Goal: Task Accomplishment & Management: Complete application form

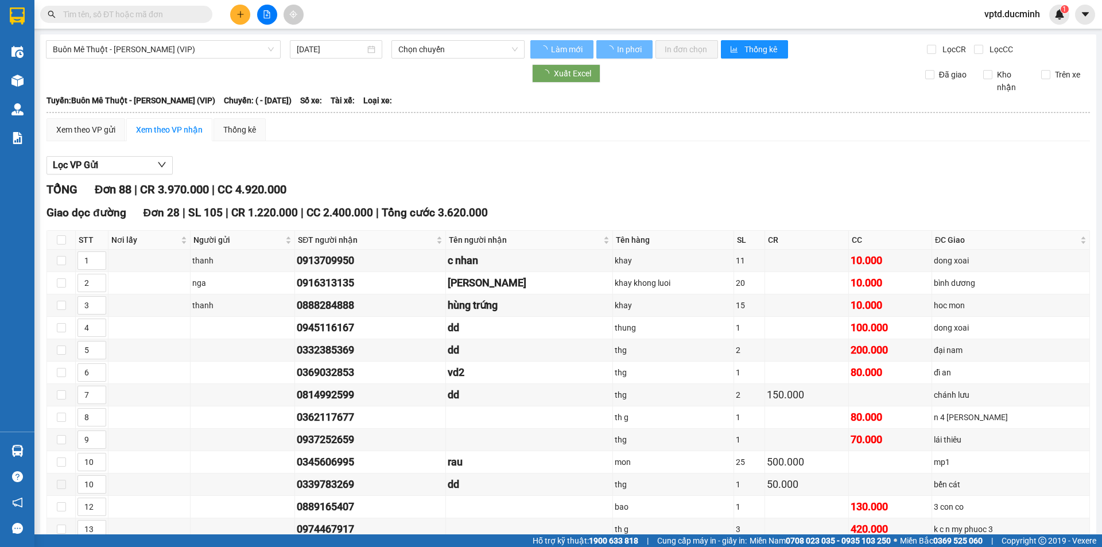
click at [241, 16] on icon "plus" at bounding box center [240, 14] width 8 height 8
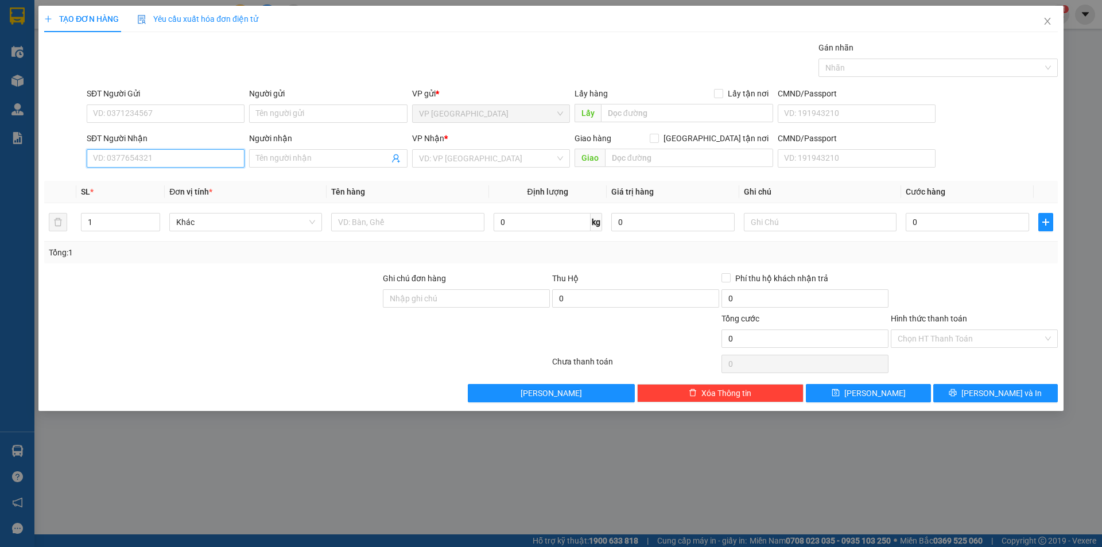
click at [122, 160] on input "SĐT Người Nhận" at bounding box center [166, 158] width 158 height 18
click at [118, 176] on div "0925541437 - [PERSON_NAME]" at bounding box center [166, 181] width 144 height 13
type input "0925541437"
type input "tra giang"
type input "cho hoa phu"
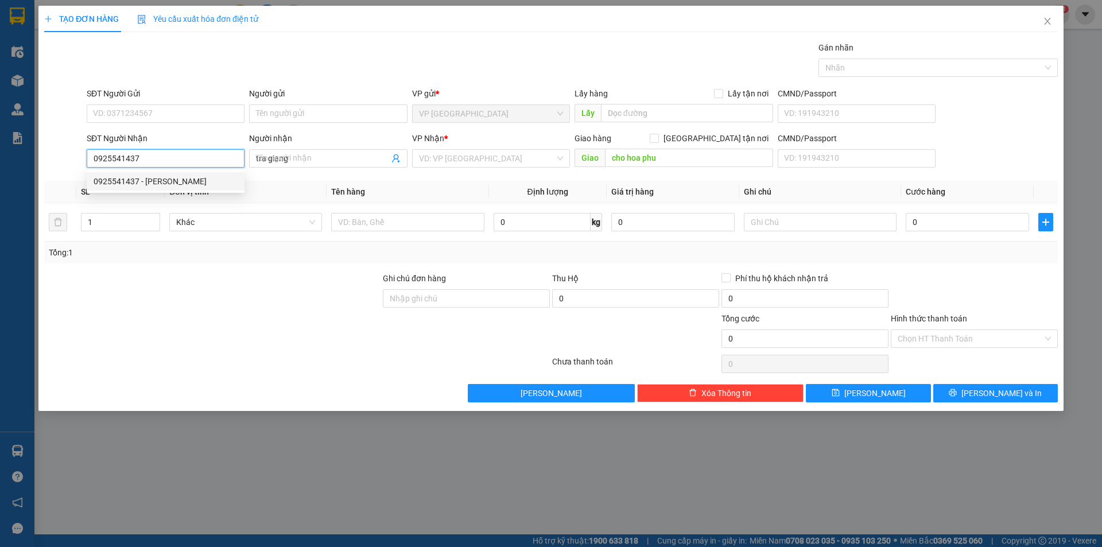
type input "800.000"
type input "0925541437"
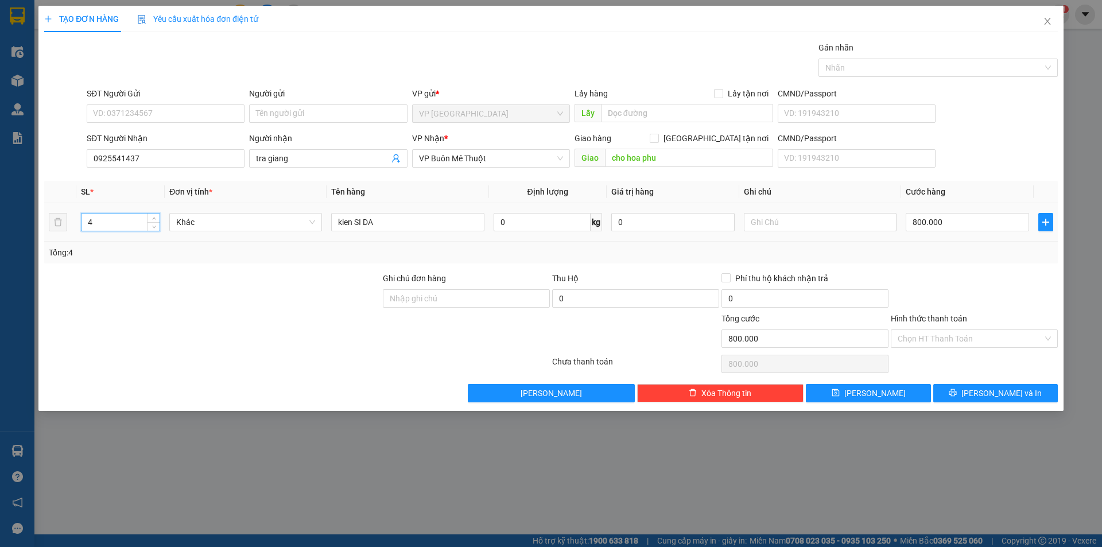
click at [109, 217] on input "4" at bounding box center [120, 221] width 78 height 17
click at [126, 224] on input "5" at bounding box center [120, 221] width 78 height 17
type input "5"
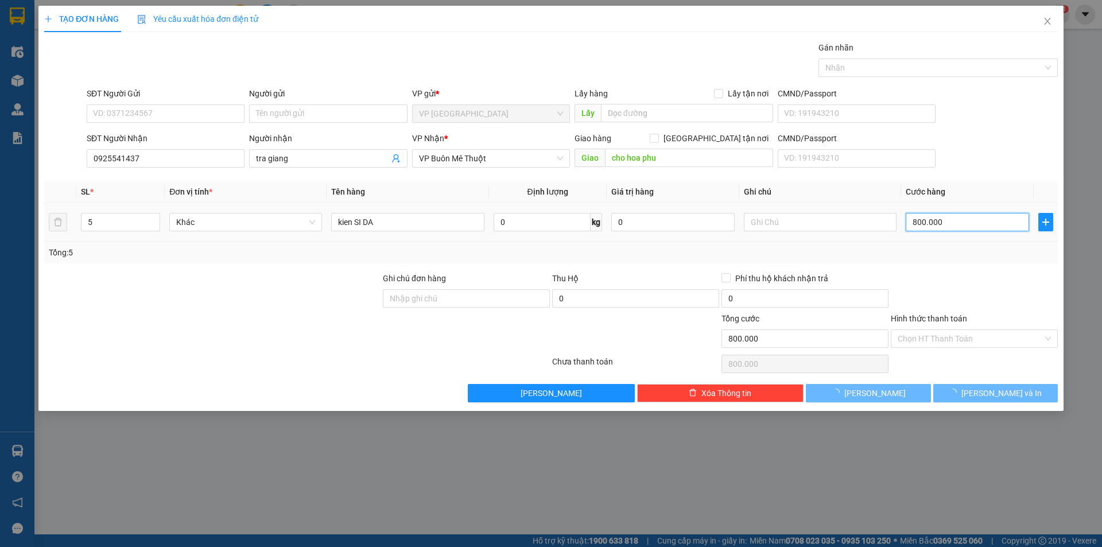
click at [941, 222] on input "800.000" at bounding box center [967, 222] width 123 height 18
type input "0"
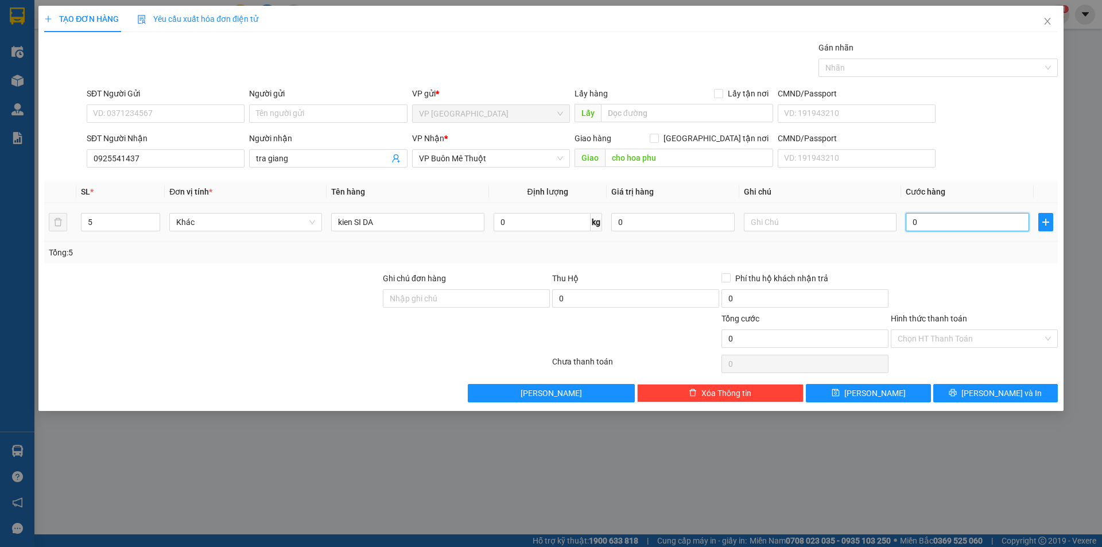
type input "0"
type input "1"
type input "01"
type input "10"
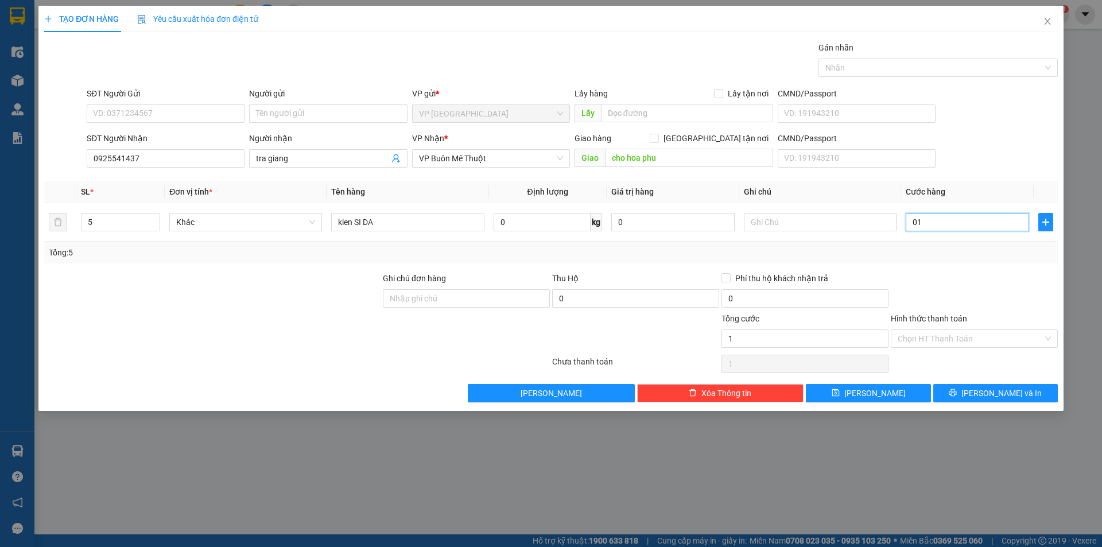
type input "10"
type input "010"
type input "100"
type input "0.100"
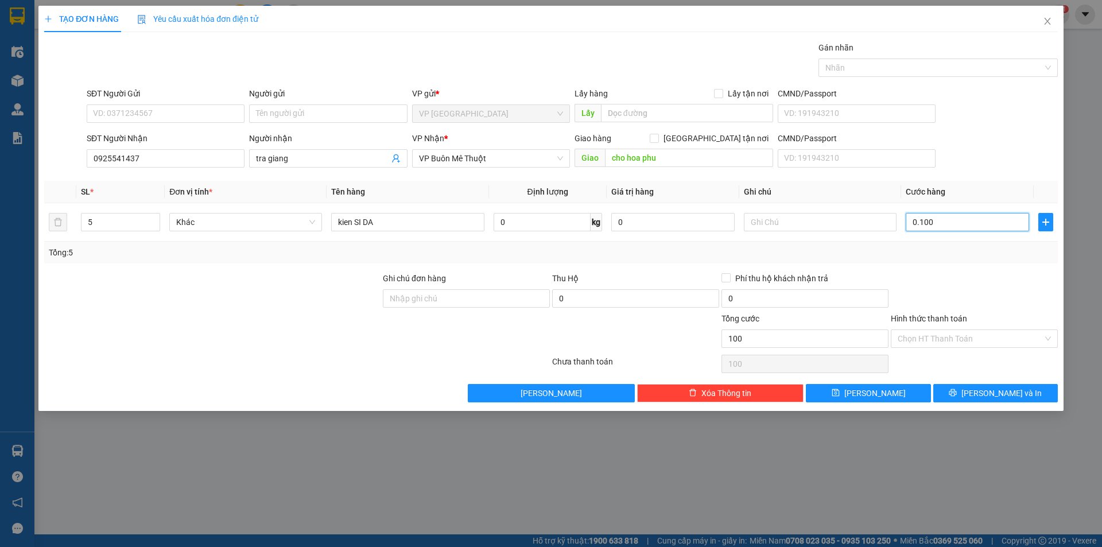
type input "1.000"
type input "01.000"
type input "10.000"
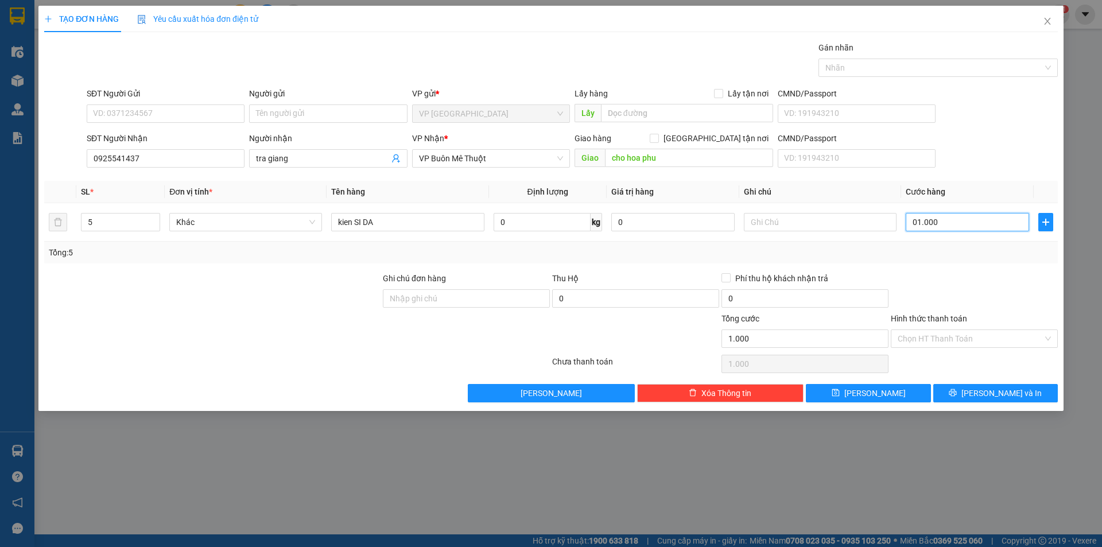
type input "010.000"
type input "100.000"
type input "0.100.000"
type input "10.000"
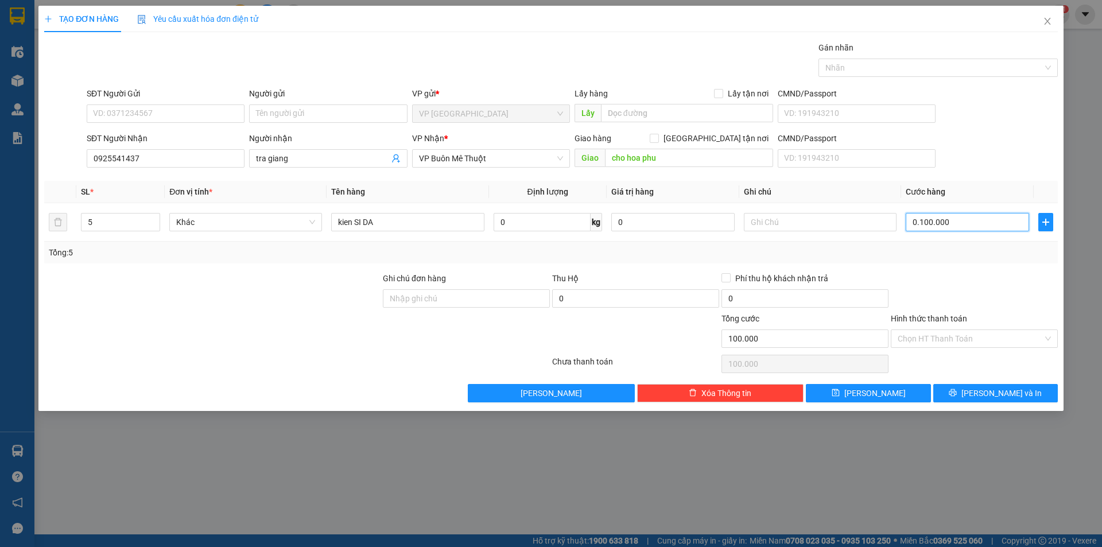
type input "10.000"
type input "010.000"
type input "1.000"
type input "01.000"
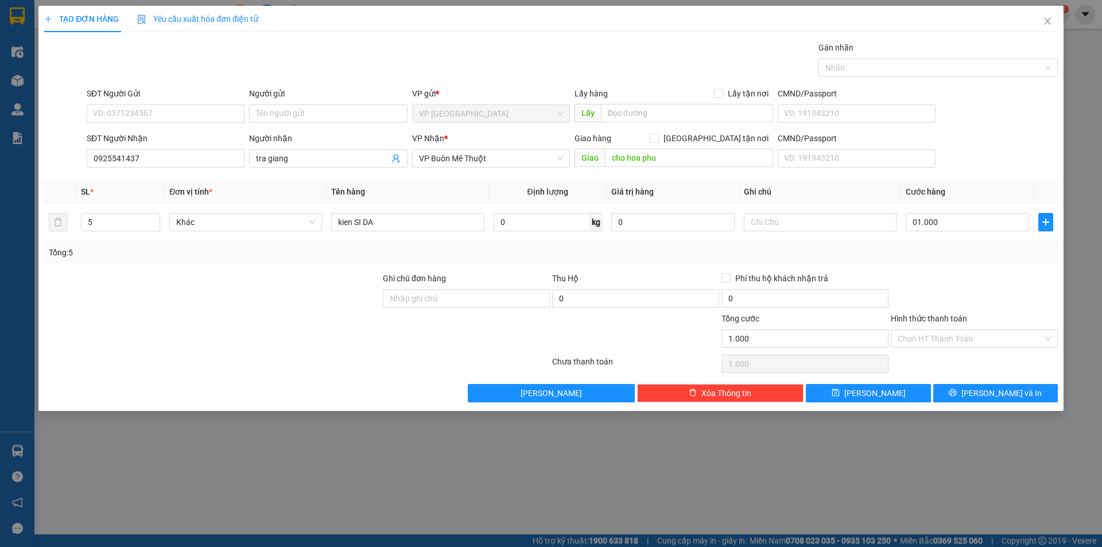
type input "1.000.000"
click at [967, 255] on div "Tổng: 5" at bounding box center [551, 252] width 1004 height 13
click at [877, 393] on span "[PERSON_NAME]" at bounding box center [874, 393] width 61 height 13
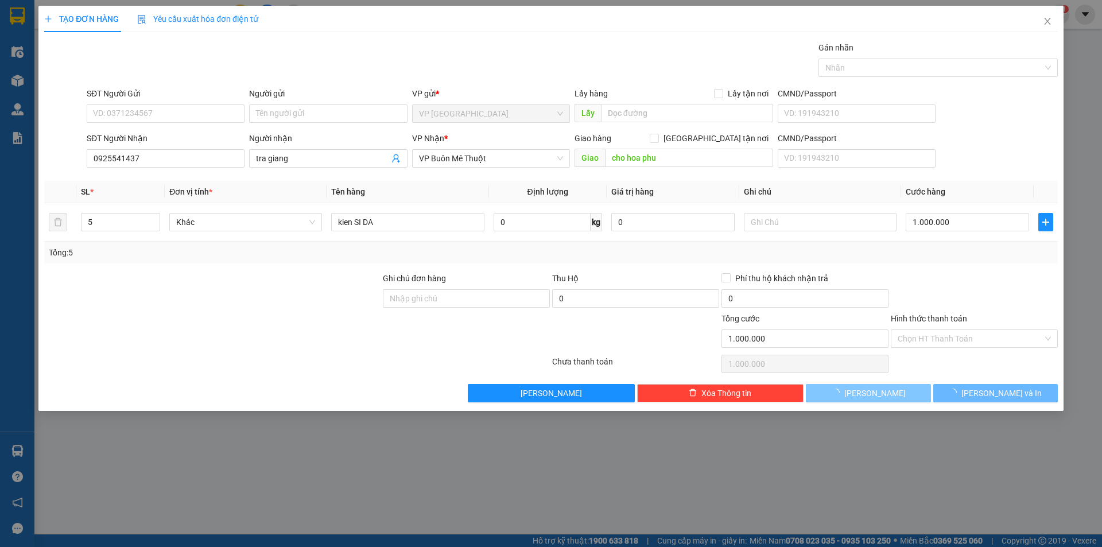
type input "0"
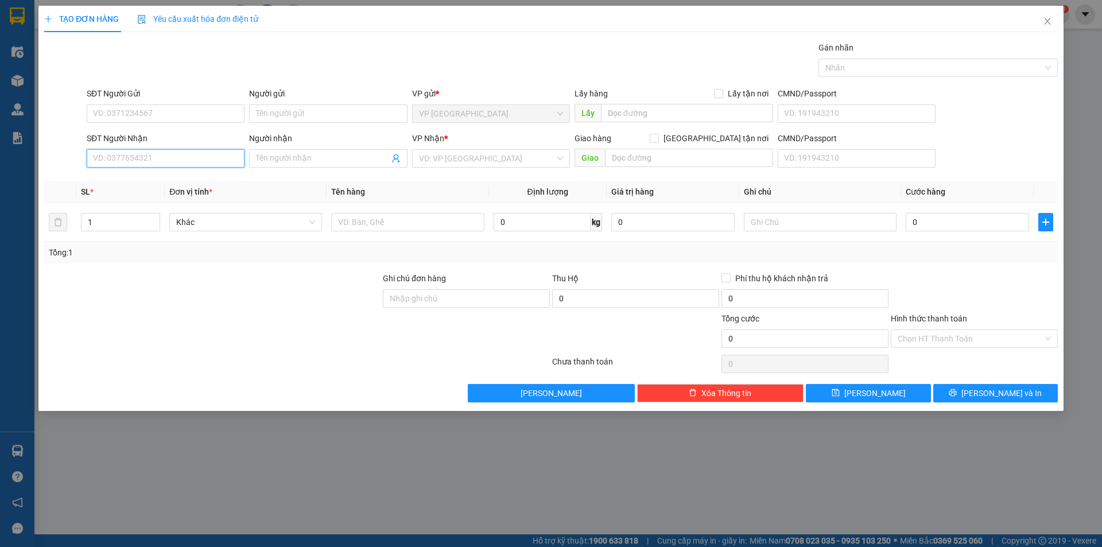
click at [136, 157] on input "SĐT Người Nhận" at bounding box center [166, 158] width 158 height 18
click at [137, 176] on div "0912704803 - [PERSON_NAME]" at bounding box center [166, 181] width 144 height 13
type input "0912704803"
type input "lan anh"
type input "750.000"
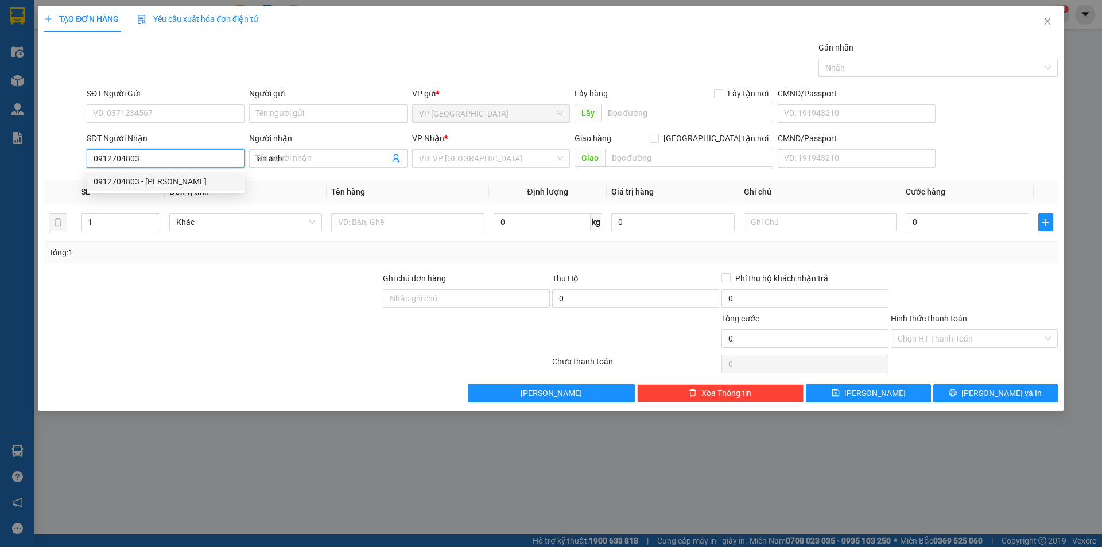
type input "750.000"
type input "0912704803"
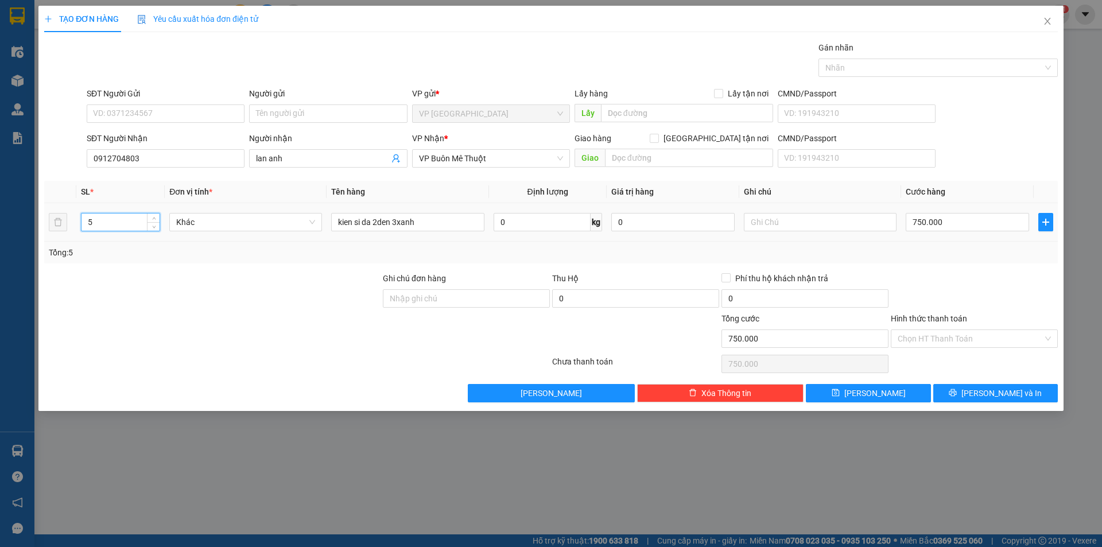
click at [99, 222] on input "5" at bounding box center [120, 221] width 78 height 17
type input "3"
click at [130, 224] on input "3" at bounding box center [120, 221] width 78 height 17
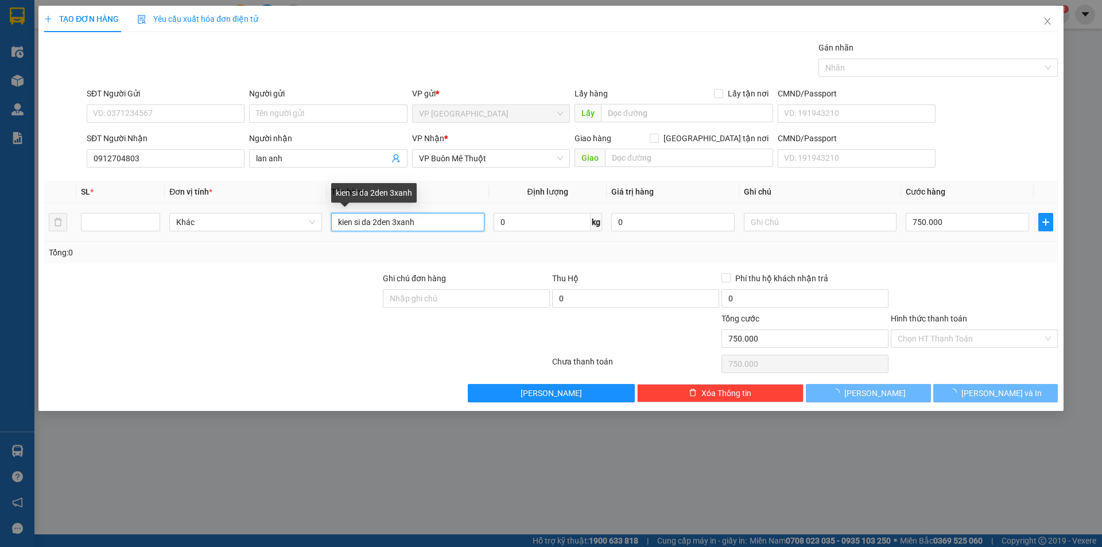
click at [417, 223] on input "kien si da 2den 3xanh" at bounding box center [407, 222] width 153 height 18
type input "0"
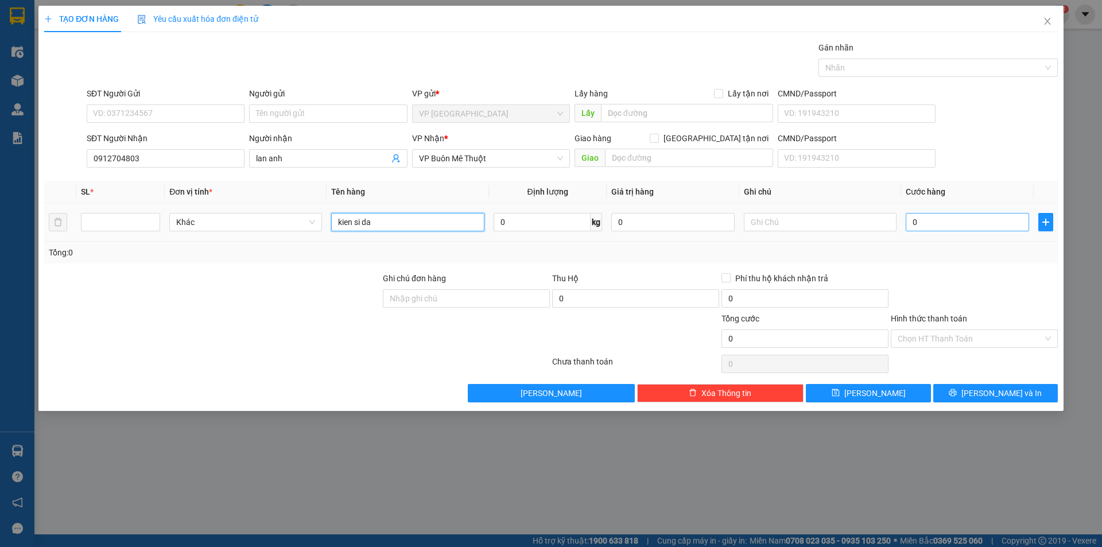
type input "kien si da"
click at [914, 220] on input "0" at bounding box center [967, 222] width 123 height 18
click at [104, 223] on input "number" at bounding box center [120, 221] width 78 height 17
type input "3"
click at [911, 226] on input "0" at bounding box center [967, 222] width 123 height 18
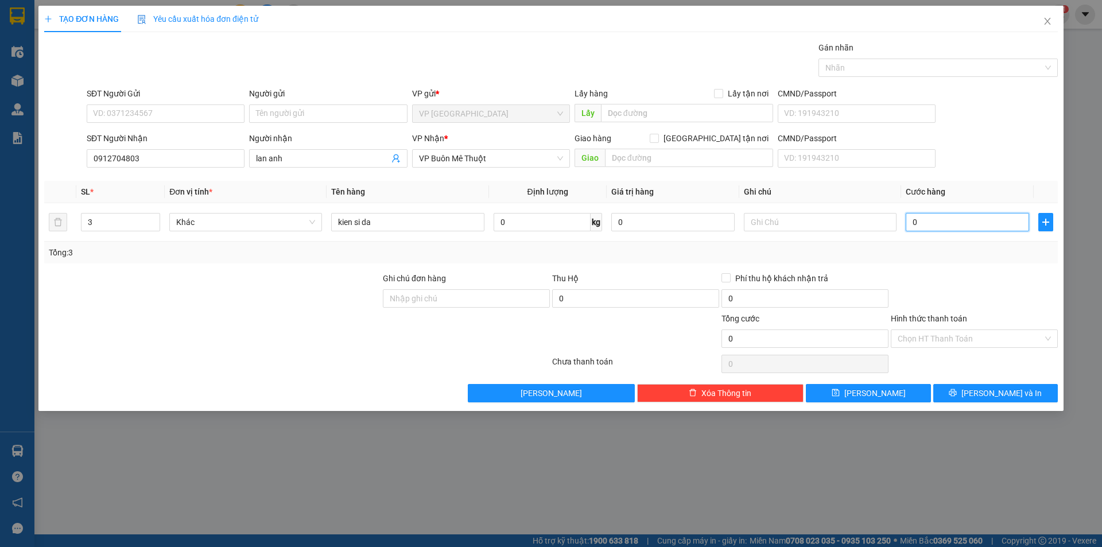
type input "4"
type input "45"
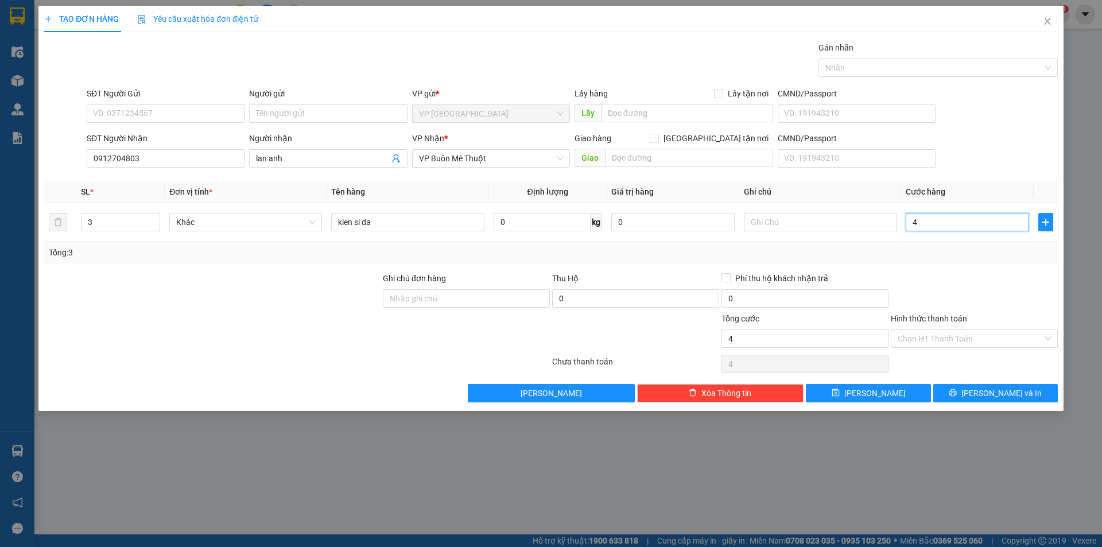
type input "45"
type input "450"
type input "450.000"
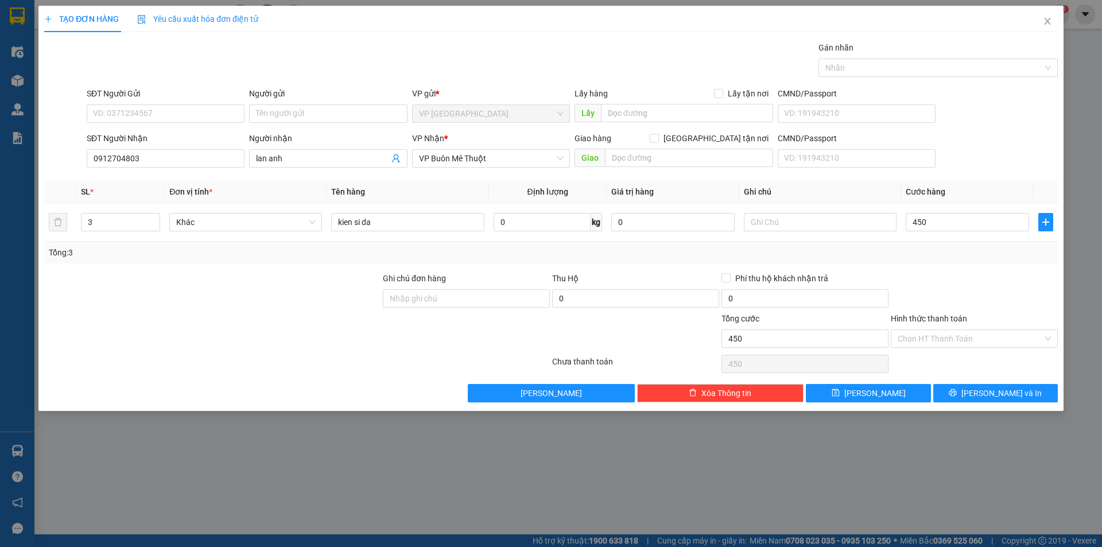
type input "450.000"
click at [923, 250] on div "Tổng: 3" at bounding box center [551, 252] width 1004 height 13
click at [863, 388] on button "[PERSON_NAME]" at bounding box center [868, 393] width 125 height 18
type input "0"
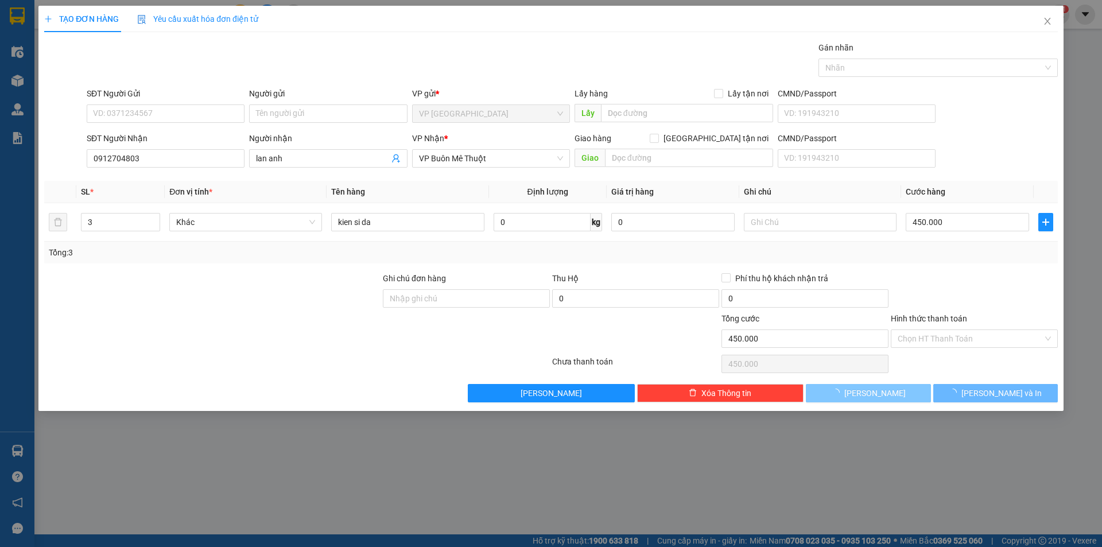
type input "0"
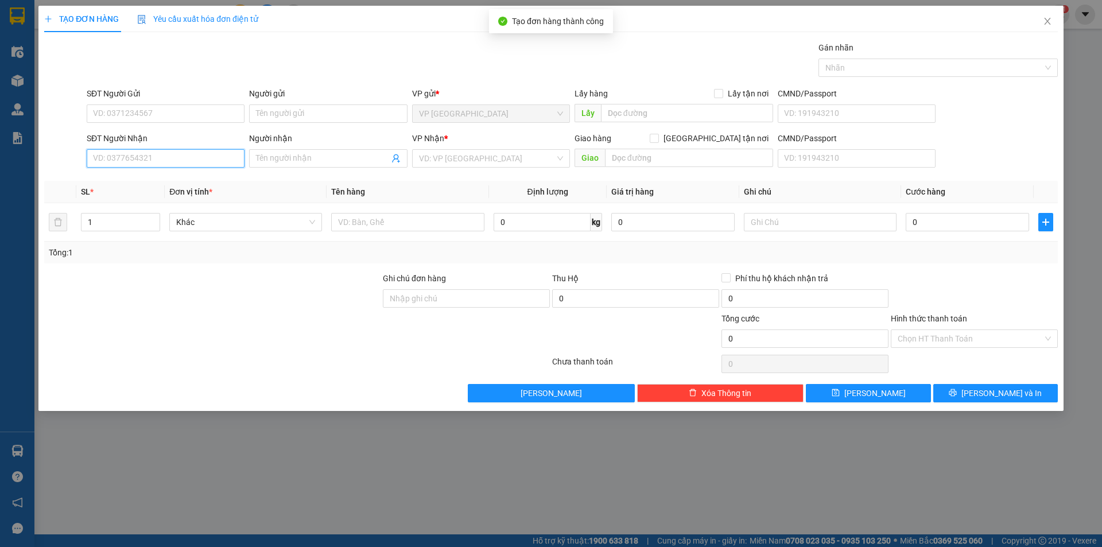
click at [117, 157] on input "SĐT Người Nhận" at bounding box center [166, 158] width 158 height 18
click at [191, 163] on input "0355957283" at bounding box center [166, 158] width 158 height 18
type input "0355957283"
click at [285, 160] on input "Người nhận" at bounding box center [322, 158] width 133 height 13
click at [360, 163] on input "nhung tran" at bounding box center [322, 158] width 133 height 13
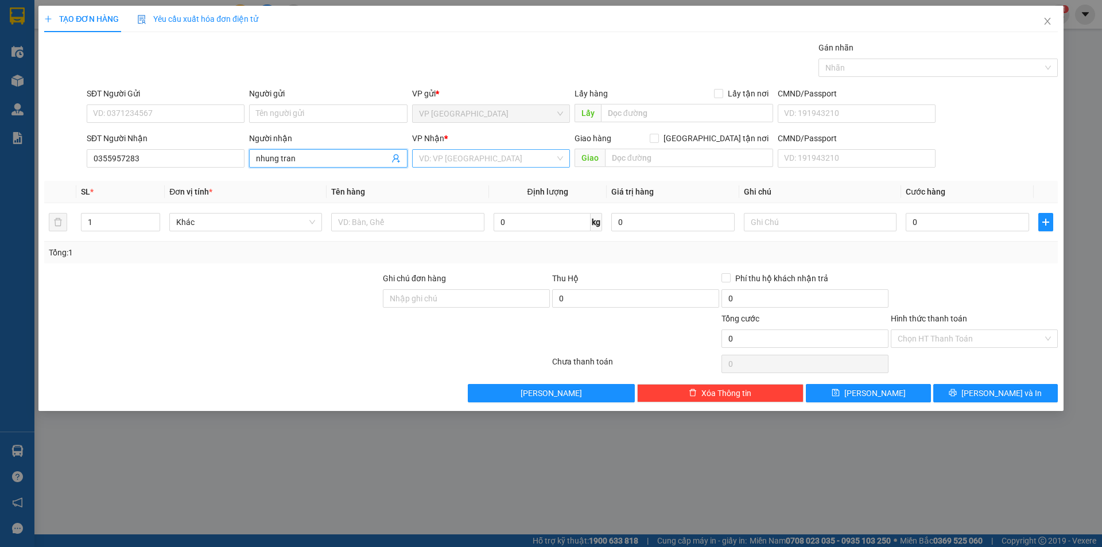
type input "nhung tran"
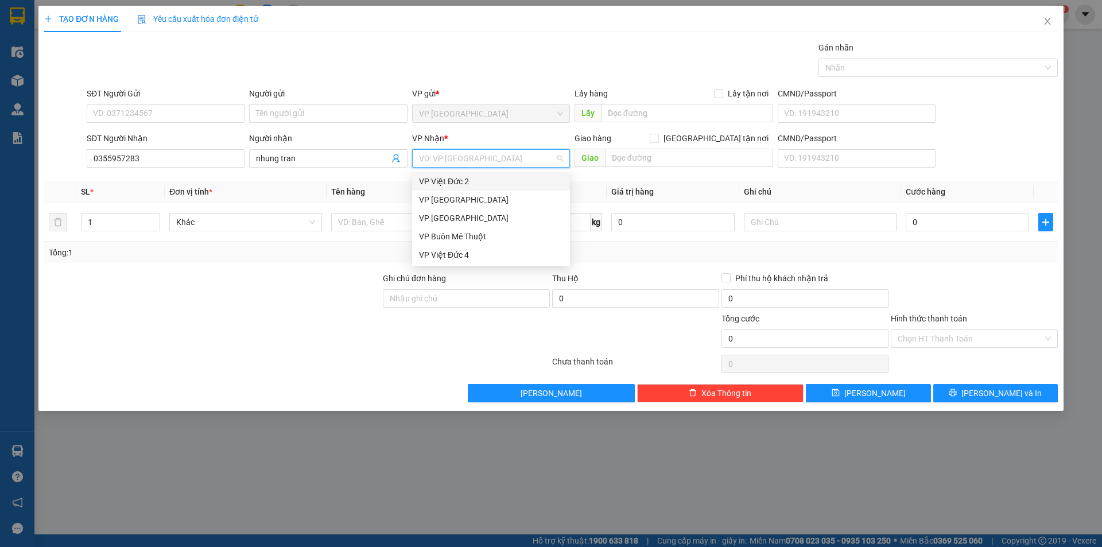
click at [467, 159] on input "search" at bounding box center [487, 158] width 136 height 17
click at [462, 235] on div "VP Buôn Mê Thuột" at bounding box center [491, 236] width 144 height 13
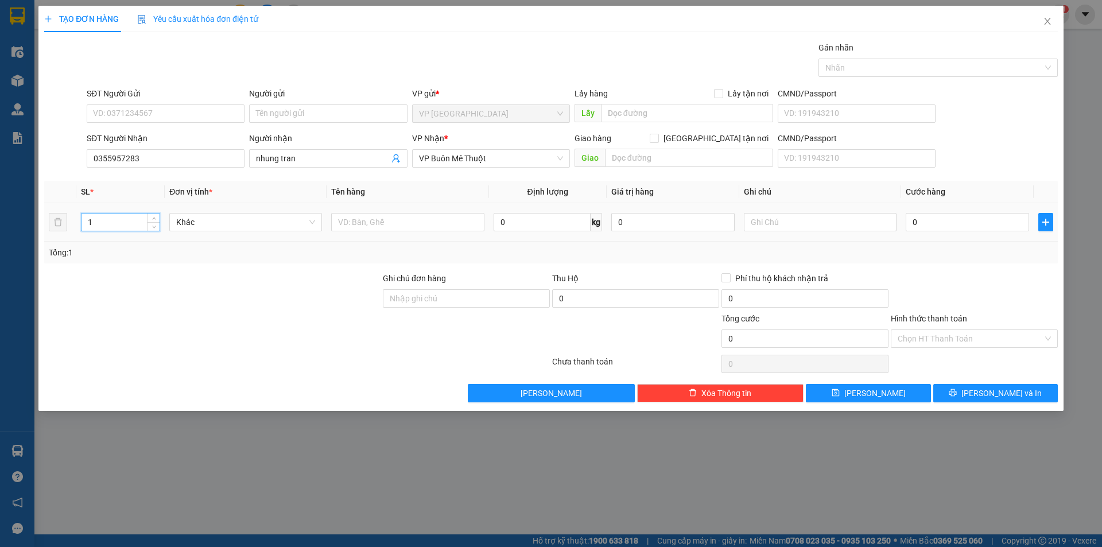
click at [106, 222] on input "1" at bounding box center [120, 221] width 78 height 17
click at [132, 219] on input "25" at bounding box center [120, 221] width 78 height 17
type input "25"
click at [355, 222] on input "text" at bounding box center [407, 222] width 153 height 18
click at [391, 221] on input "kien si da" at bounding box center [407, 222] width 153 height 18
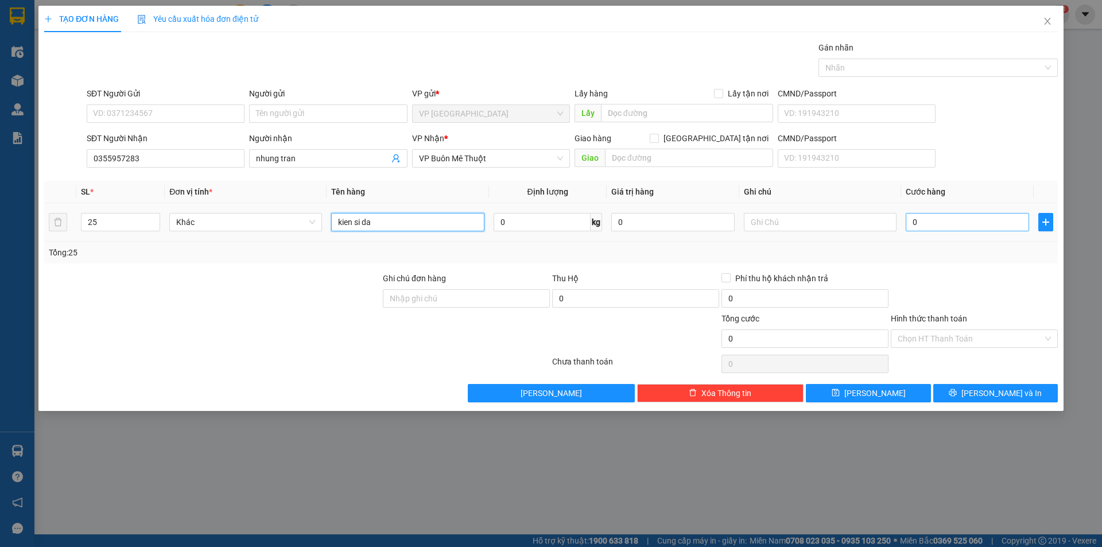
type input "kien si da"
click at [919, 222] on input "0" at bounding box center [967, 222] width 123 height 18
click at [917, 226] on input "0" at bounding box center [967, 222] width 123 height 18
type input "3"
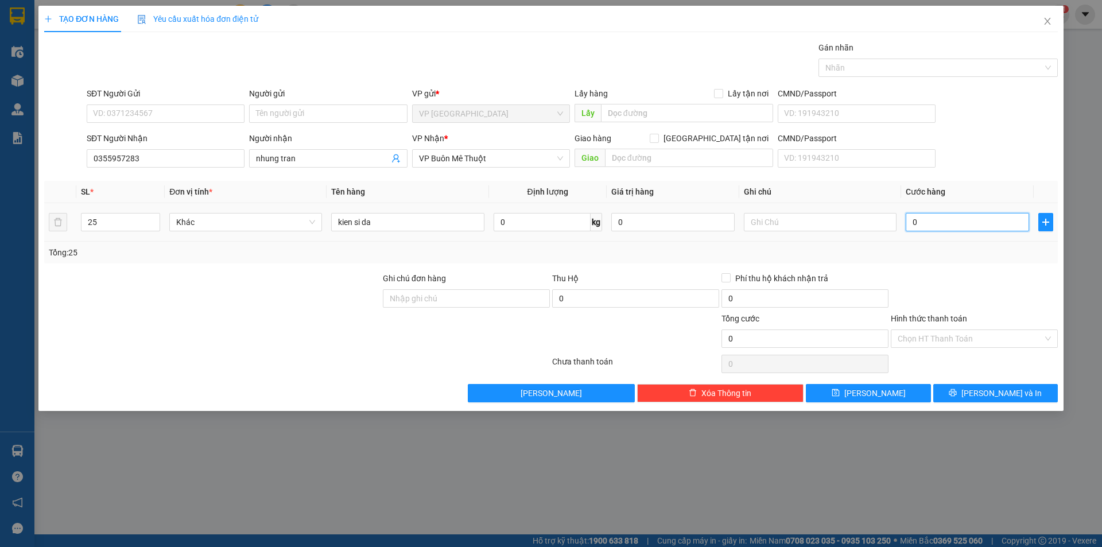
type input "03"
type input "32"
type input "032"
type input "325"
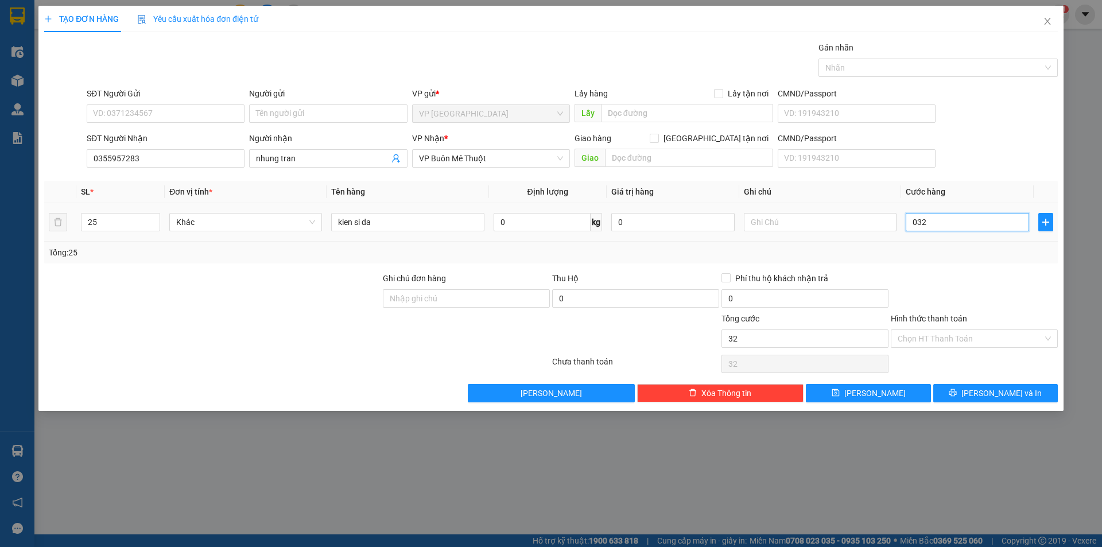
type input "325"
type input "0.325"
type input "3.250"
type input "03.250"
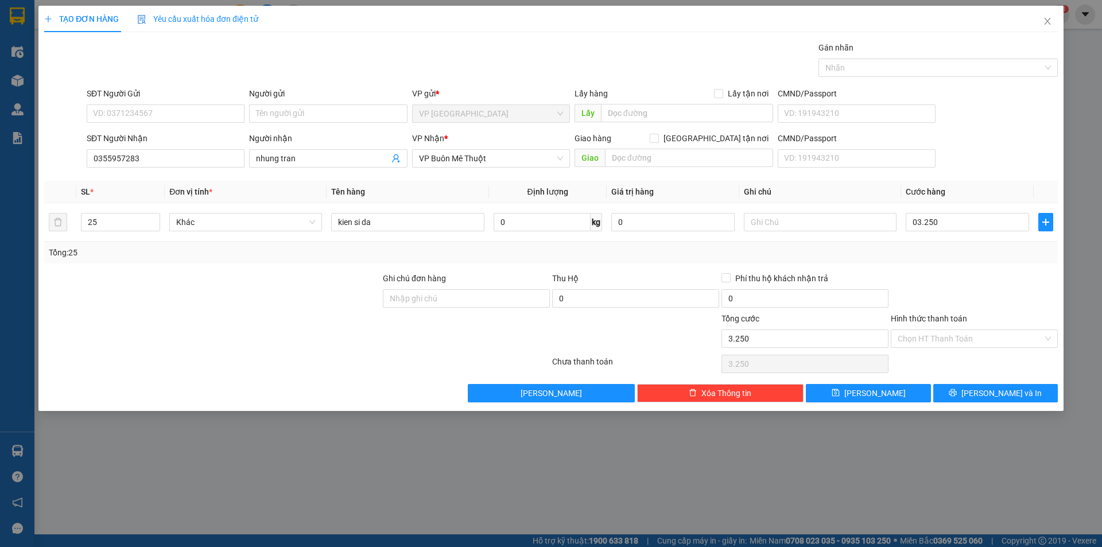
type input "3.250.000"
click at [921, 254] on div "Tổng: 25" at bounding box center [551, 252] width 1004 height 13
click at [878, 395] on span "[PERSON_NAME]" at bounding box center [874, 393] width 61 height 13
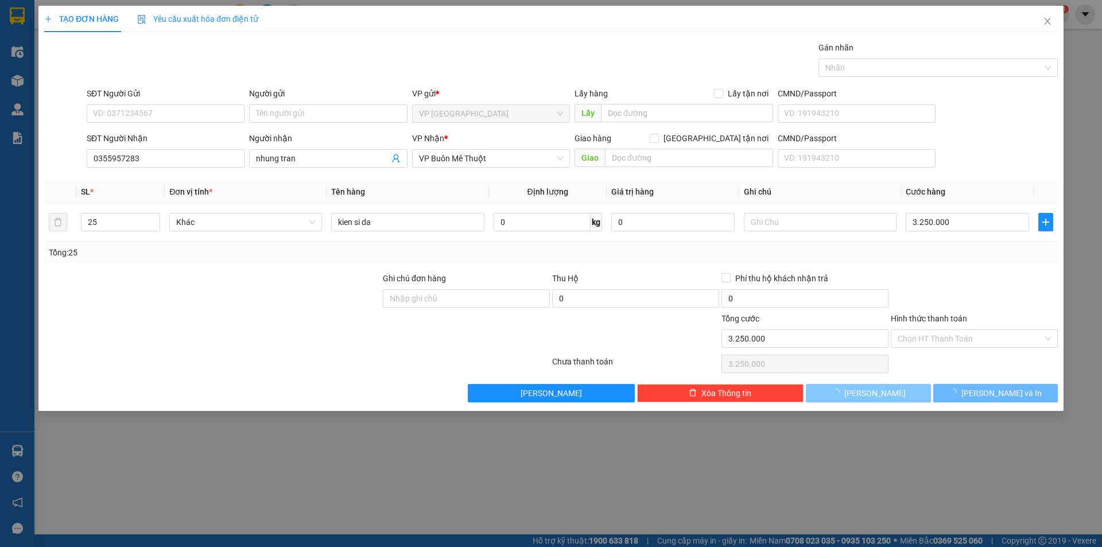
type input "0"
type input "1"
type input "0"
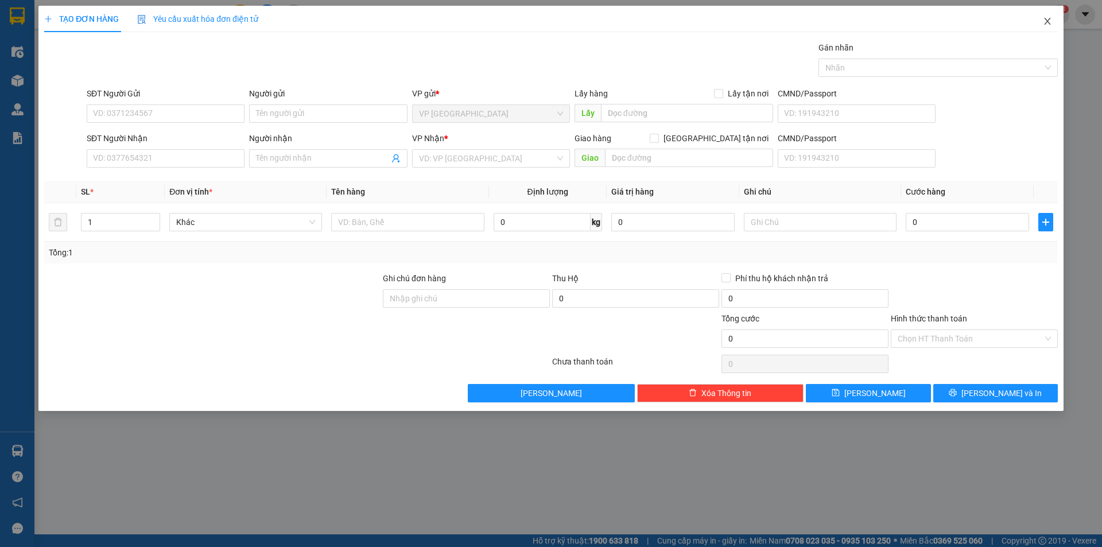
click at [1047, 18] on icon "close" at bounding box center [1047, 21] width 9 height 9
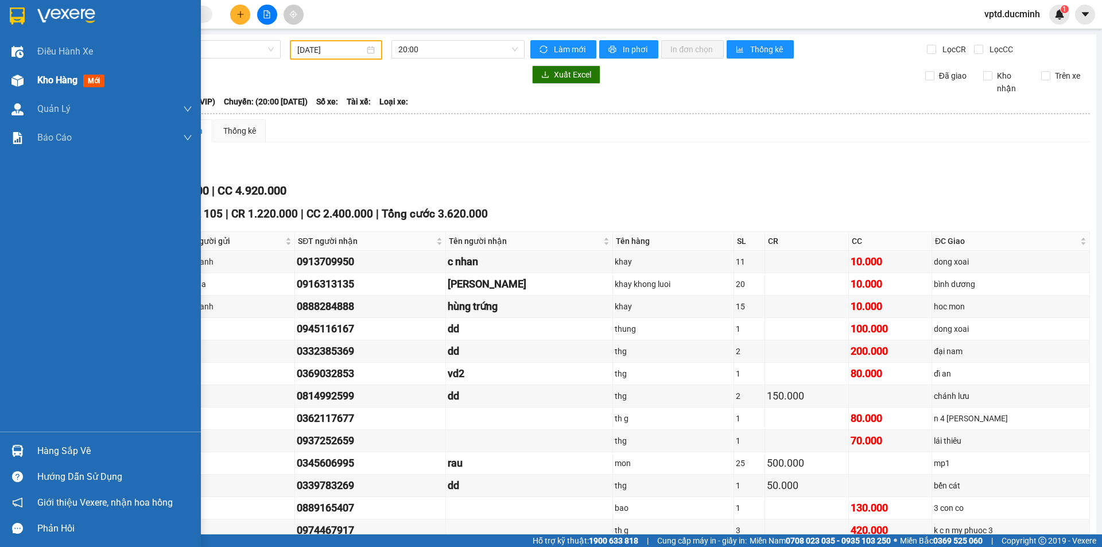
click at [51, 76] on span "Kho hàng" at bounding box center [57, 80] width 40 height 11
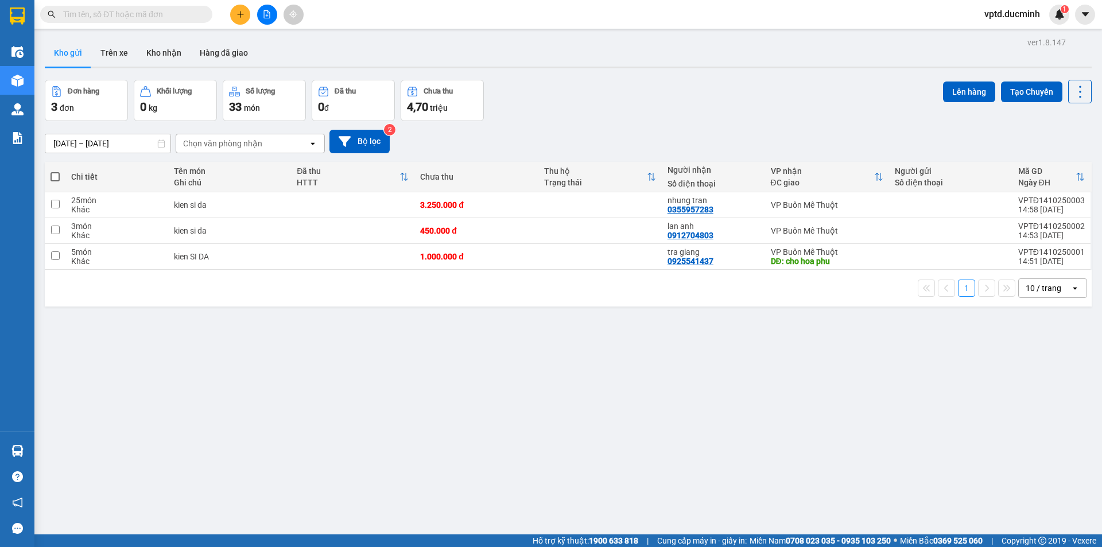
click at [55, 178] on span at bounding box center [55, 176] width 9 height 9
click at [55, 171] on input "checkbox" at bounding box center [55, 171] width 0 height 0
checkbox input "true"
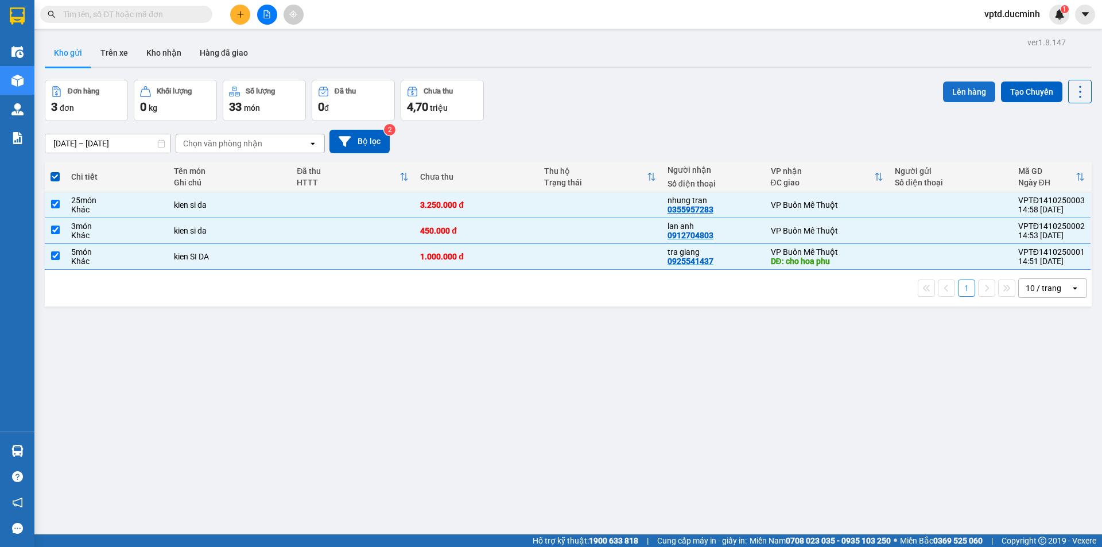
click at [954, 91] on button "Lên hàng" at bounding box center [969, 91] width 52 height 21
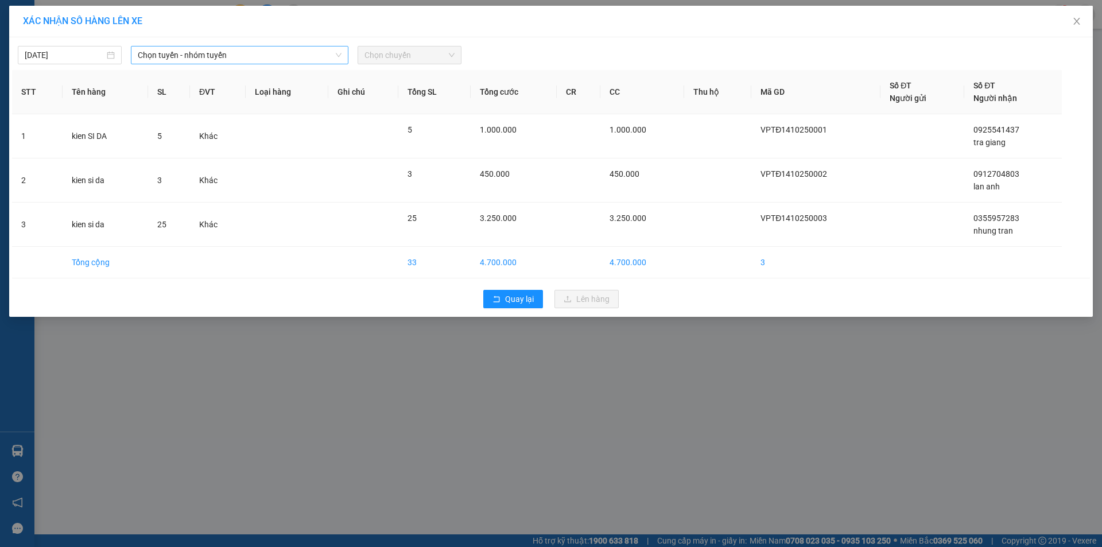
click at [291, 52] on span "Chọn tuyến - nhóm tuyến" at bounding box center [240, 54] width 204 height 17
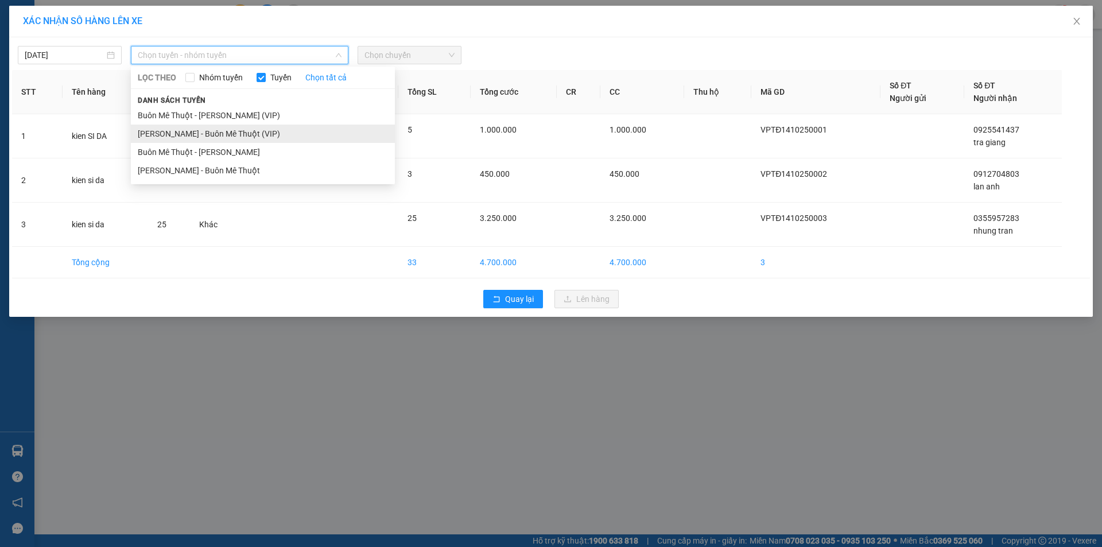
click at [207, 130] on li "[PERSON_NAME] - Buôn Mê Thuột (VIP)" at bounding box center [263, 134] width 264 height 18
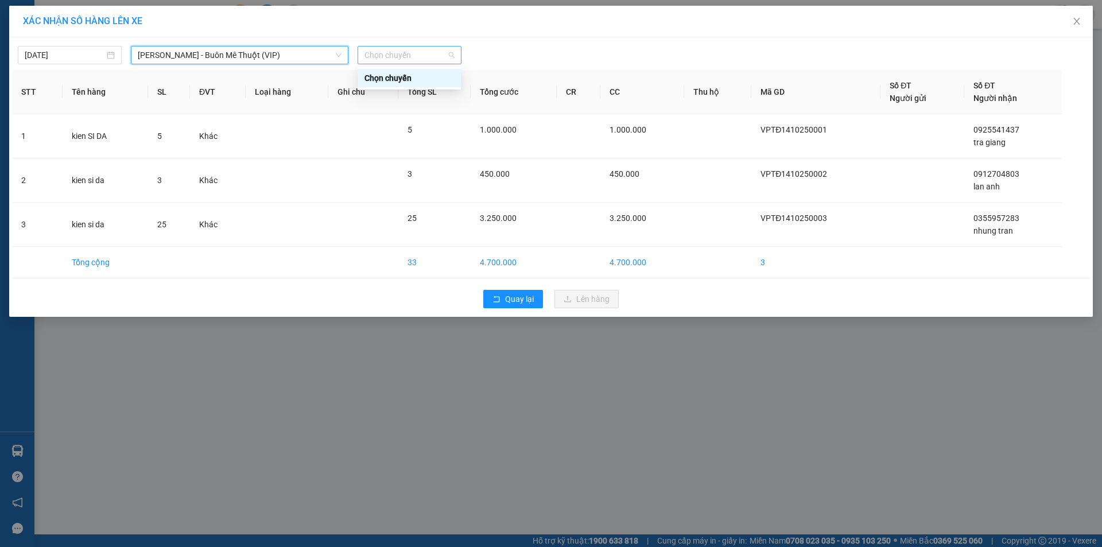
click at [419, 60] on span "Chọn chuyến" at bounding box center [409, 54] width 90 height 17
click at [395, 75] on div "Chọn chuyến" at bounding box center [409, 78] width 90 height 13
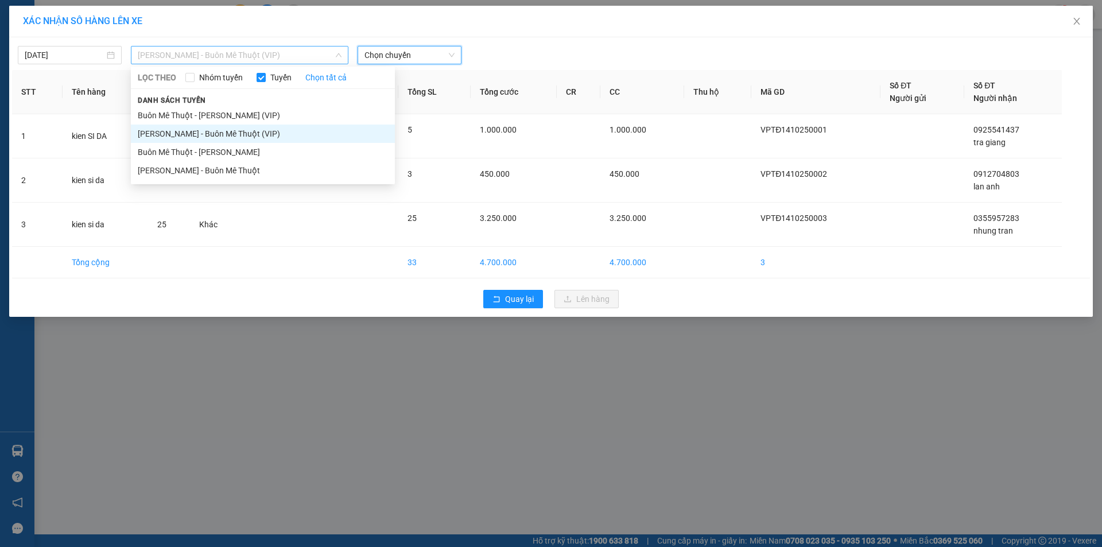
click at [284, 56] on span "[PERSON_NAME] - Buôn Mê Thuột (VIP)" at bounding box center [240, 54] width 204 height 17
click at [238, 113] on li "Buôn Mê Thuột - [PERSON_NAME] (VIP)" at bounding box center [263, 115] width 264 height 18
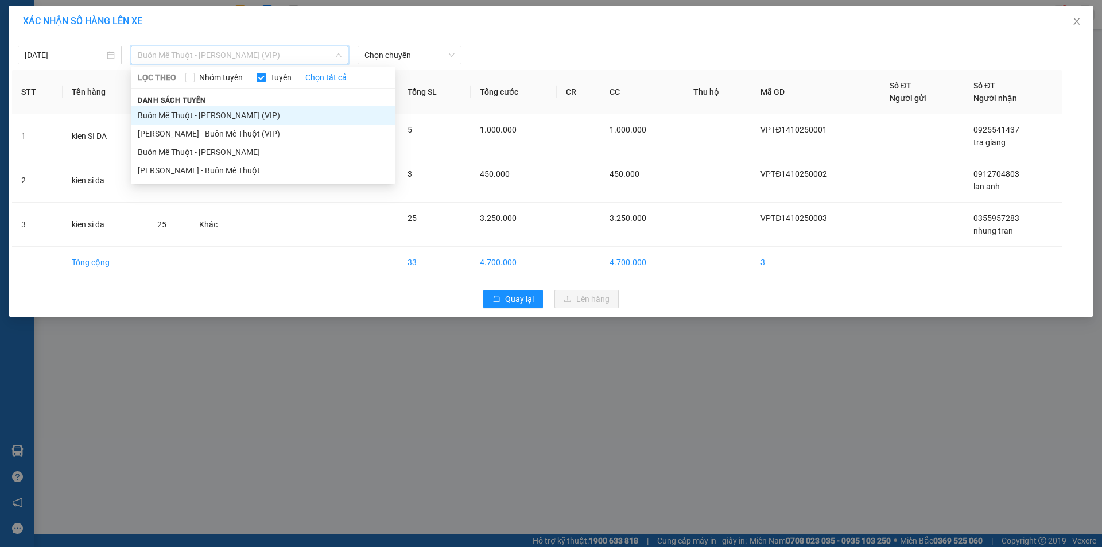
click at [265, 49] on span "Buôn Mê Thuột - [PERSON_NAME] (VIP)" at bounding box center [240, 54] width 204 height 17
click at [179, 165] on li "[PERSON_NAME] - Buôn Mê Thuột" at bounding box center [263, 170] width 264 height 18
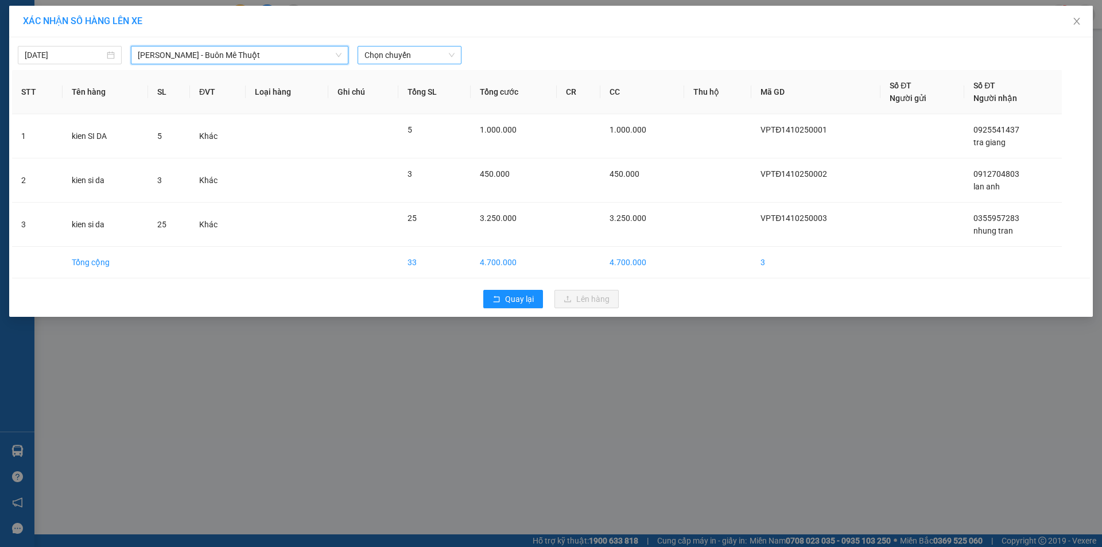
click at [410, 60] on span "Chọn chuyến" at bounding box center [409, 54] width 90 height 17
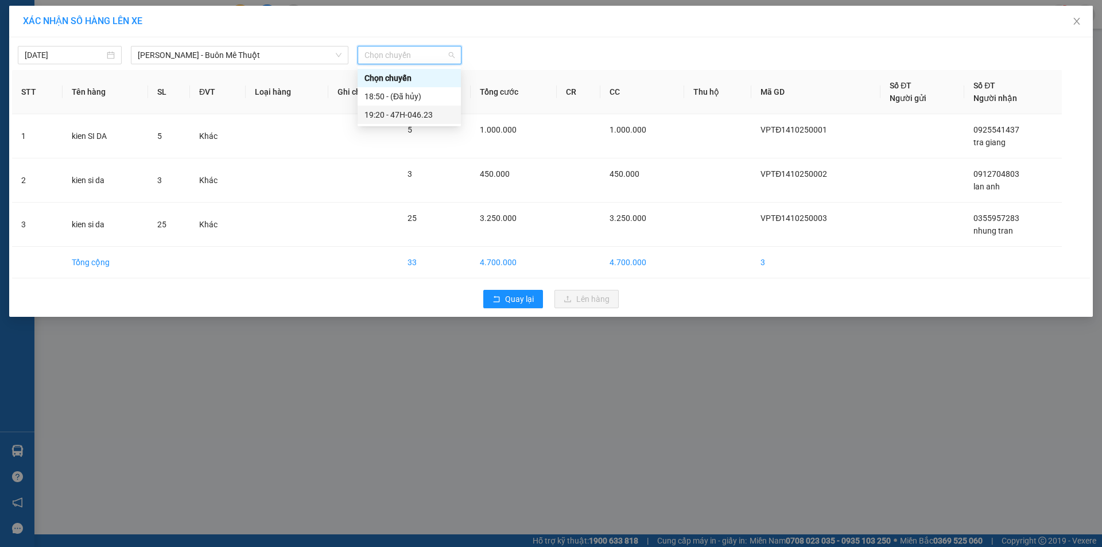
click at [376, 112] on div "19:20 - 47H-046.23" at bounding box center [409, 114] width 90 height 13
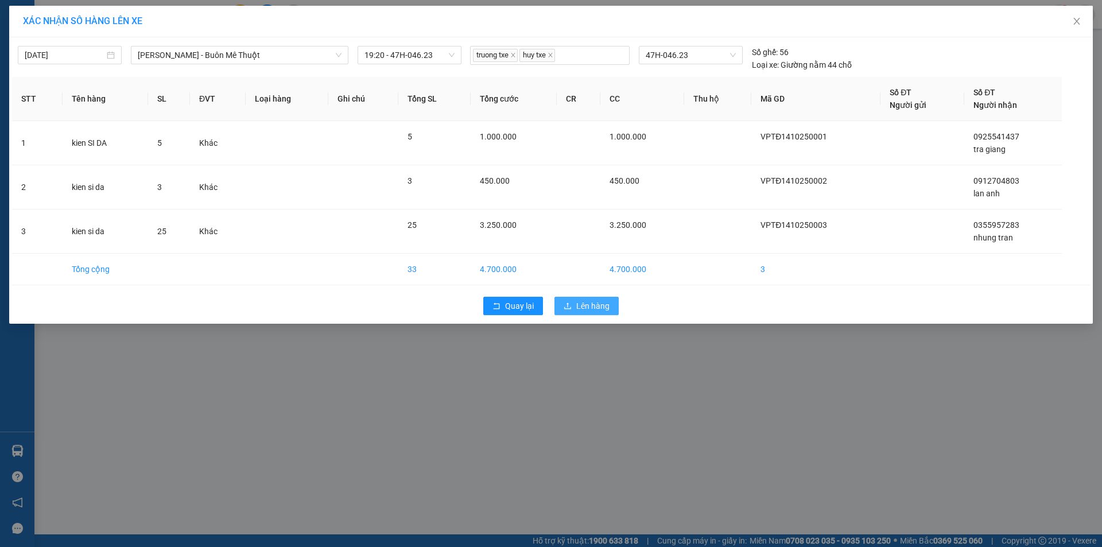
click at [575, 303] on button "Lên hàng" at bounding box center [586, 306] width 64 height 18
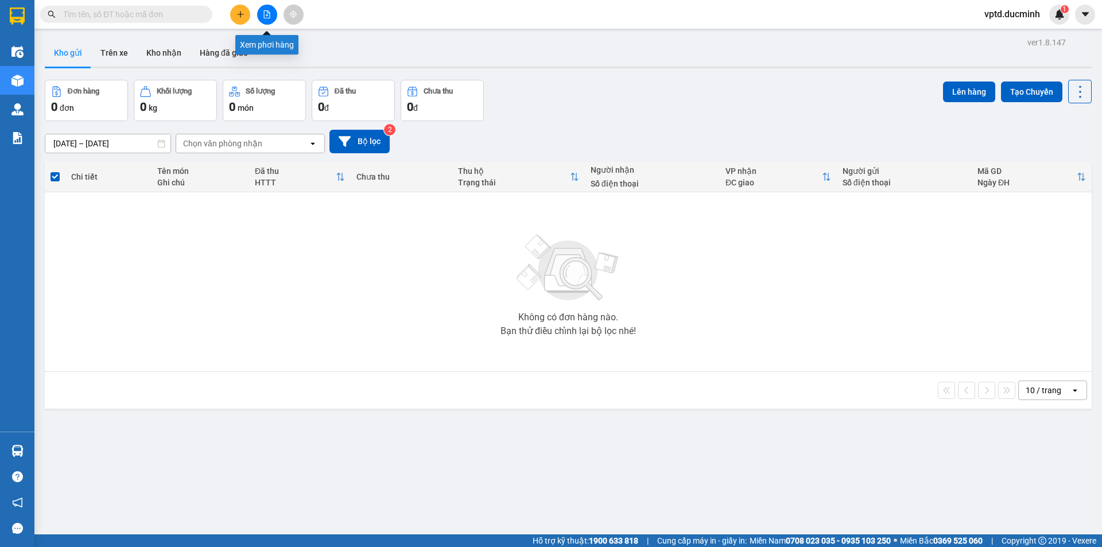
click at [267, 19] on button at bounding box center [267, 15] width 20 height 20
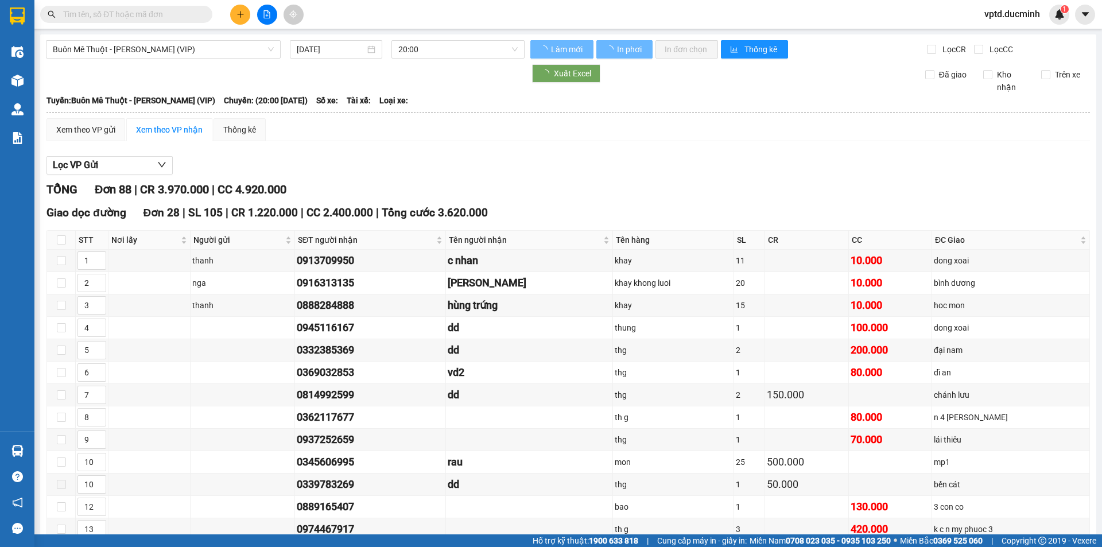
type input "[DATE]"
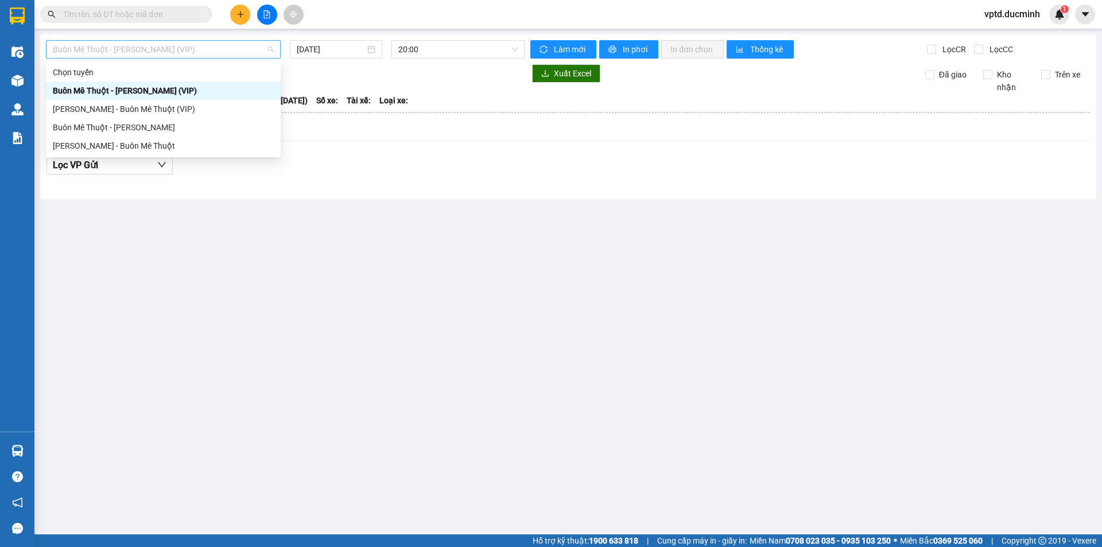
click at [180, 54] on span "Buôn Mê Thuột - [PERSON_NAME] (VIP)" at bounding box center [163, 49] width 221 height 17
click at [113, 146] on div "[PERSON_NAME] - Buôn Mê Thuột" at bounding box center [163, 145] width 221 height 13
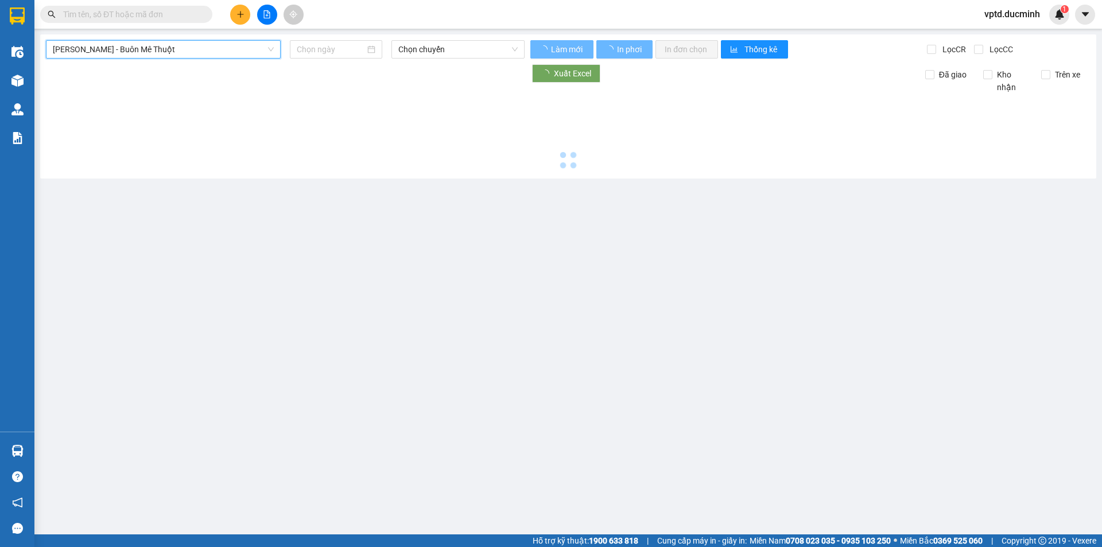
type input "[DATE]"
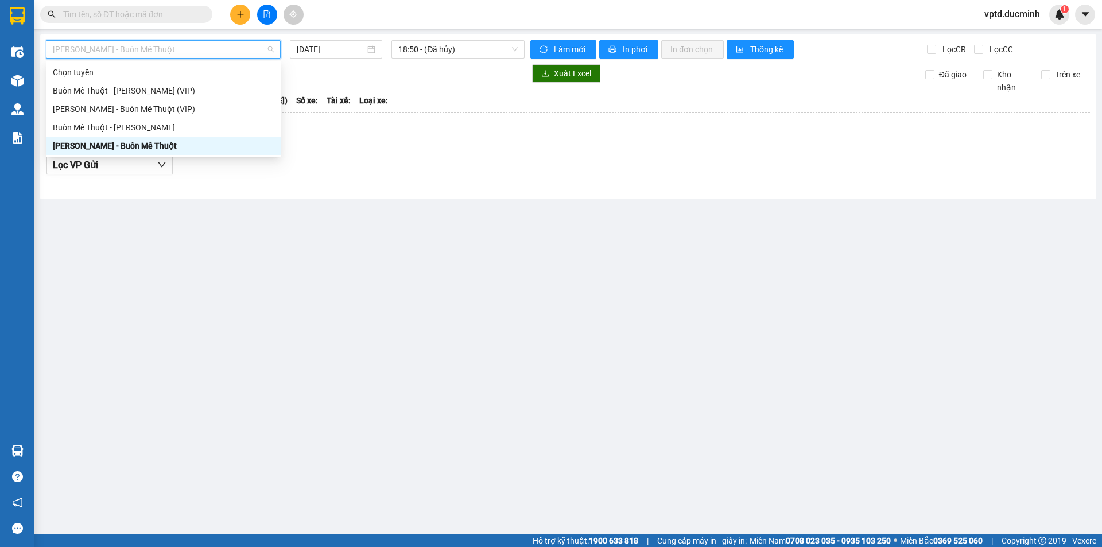
click at [227, 53] on span "[PERSON_NAME] - Buôn Mê Thuột" at bounding box center [163, 49] width 221 height 17
click at [138, 143] on div "[PERSON_NAME] - Buôn Mê Thuột" at bounding box center [163, 145] width 221 height 13
